Goal: Transaction & Acquisition: Purchase product/service

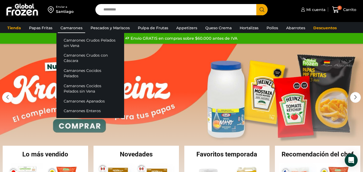
click at [73, 27] on link "Camarones" at bounding box center [71, 28] width 27 height 10
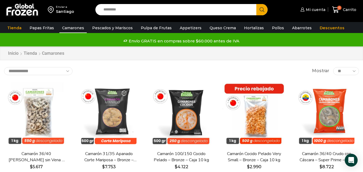
scroll to position [27, 0]
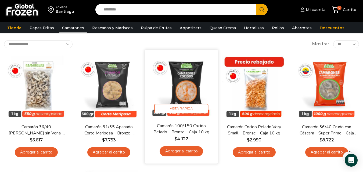
click at [190, 152] on link "Agregar al carrito" at bounding box center [181, 152] width 43 height 10
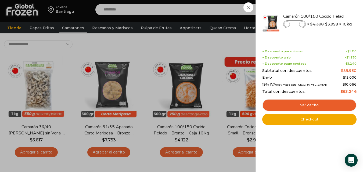
click at [331, 16] on div "1 Carrito 1 1 Shopping Cart *" at bounding box center [344, 9] width 27 height 13
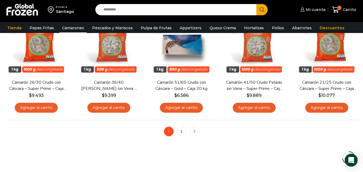
scroll to position [430, 0]
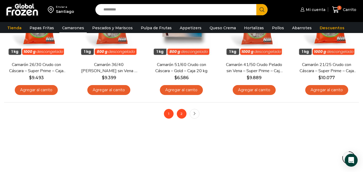
click at [184, 111] on link "2" at bounding box center [182, 114] width 10 height 10
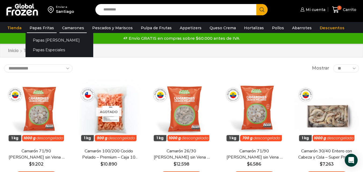
click at [44, 25] on link "Papas Fritas" at bounding box center [42, 28] width 30 height 10
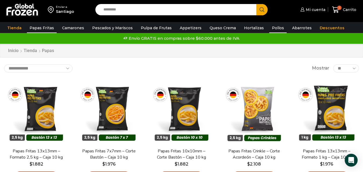
click at [269, 28] on link "Pollos" at bounding box center [277, 28] width 17 height 10
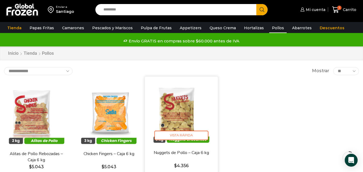
scroll to position [27, 0]
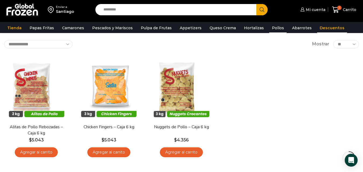
click at [317, 27] on link "Descuentos" at bounding box center [332, 28] width 30 height 10
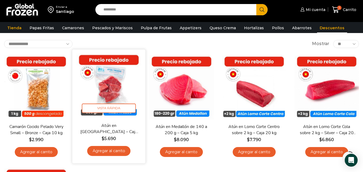
scroll to position [27, 0]
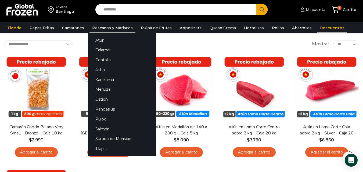
click at [101, 27] on link "Pescados y Mariscos" at bounding box center [113, 28] width 46 height 10
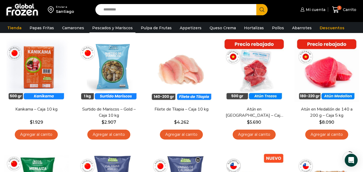
scroll to position [54, 0]
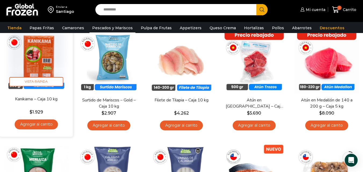
click at [37, 125] on link "Agregar al carrito" at bounding box center [36, 125] width 43 height 10
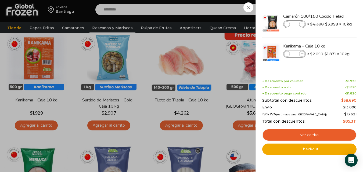
click at [331, 16] on div "2 Carrito 2 2 Shopping Cart *" at bounding box center [344, 9] width 27 height 13
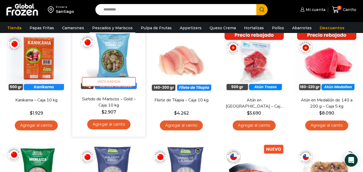
click at [107, 123] on link "Agregar al carrito" at bounding box center [108, 125] width 43 height 10
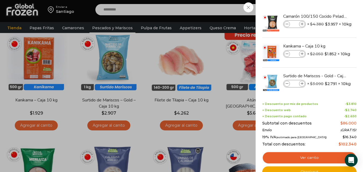
click at [331, 16] on div "3 Carrito 3 3 Shopping Cart *" at bounding box center [344, 9] width 27 height 13
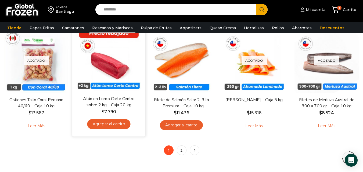
scroll to position [403, 0]
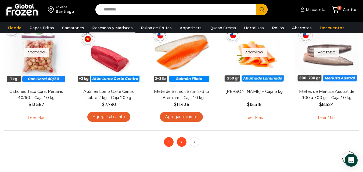
click at [182, 144] on link "2" at bounding box center [182, 142] width 10 height 10
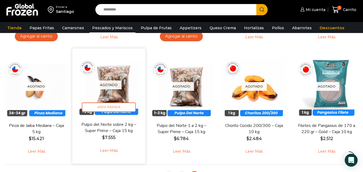
scroll to position [323, 0]
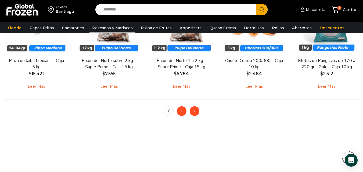
click at [181, 110] on link "1" at bounding box center [182, 111] width 10 height 10
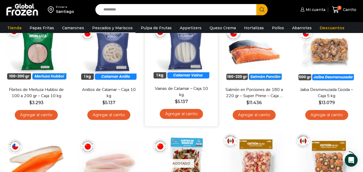
scroll to position [161, 0]
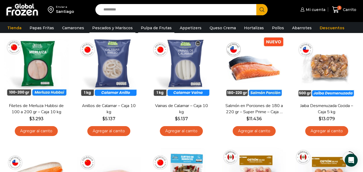
click at [154, 27] on link "Pulpa de Frutas" at bounding box center [156, 28] width 36 height 10
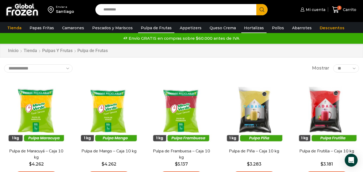
click at [250, 29] on link "Hortalizas" at bounding box center [253, 28] width 25 height 10
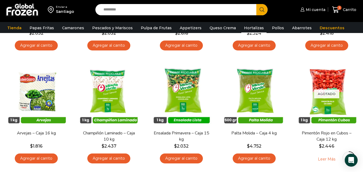
scroll to position [27, 0]
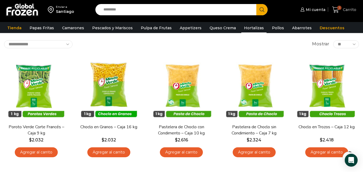
click at [338, 10] on icon at bounding box center [335, 9] width 7 height 6
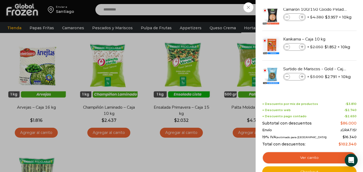
scroll to position [161, 0]
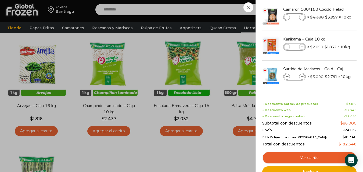
drag, startPoint x: 357, startPoint y: 91, endPoint x: 357, endPoint y: 95, distance: 4.9
click at [357, 95] on div "3 Shopping Cart Camarón 100/150 Cocido Pelado - Bronze - Caja 10 kg Camarón 100…" at bounding box center [310, 86] width 108 height 172
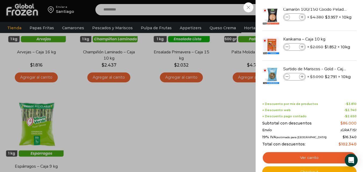
click at [362, 127] on div "3 Shopping Cart Camarón 100/150 Cocido Pelado - Bronze - Caja 10 kg Camarón 100…" at bounding box center [310, 86] width 108 height 172
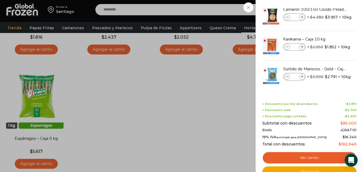
scroll to position [269, 0]
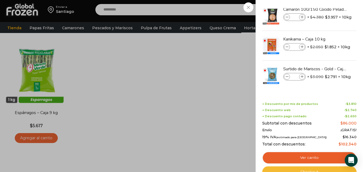
click at [326, 170] on link "Checkout" at bounding box center [309, 172] width 94 height 11
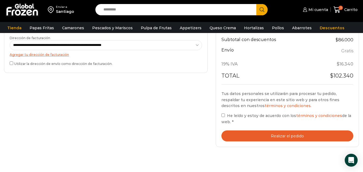
scroll to position [188, 0]
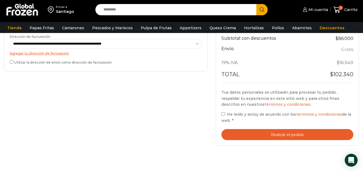
click at [273, 135] on button "Realizar el pedido" at bounding box center [288, 134] width 132 height 11
